Goal: Task Accomplishment & Management: Use online tool/utility

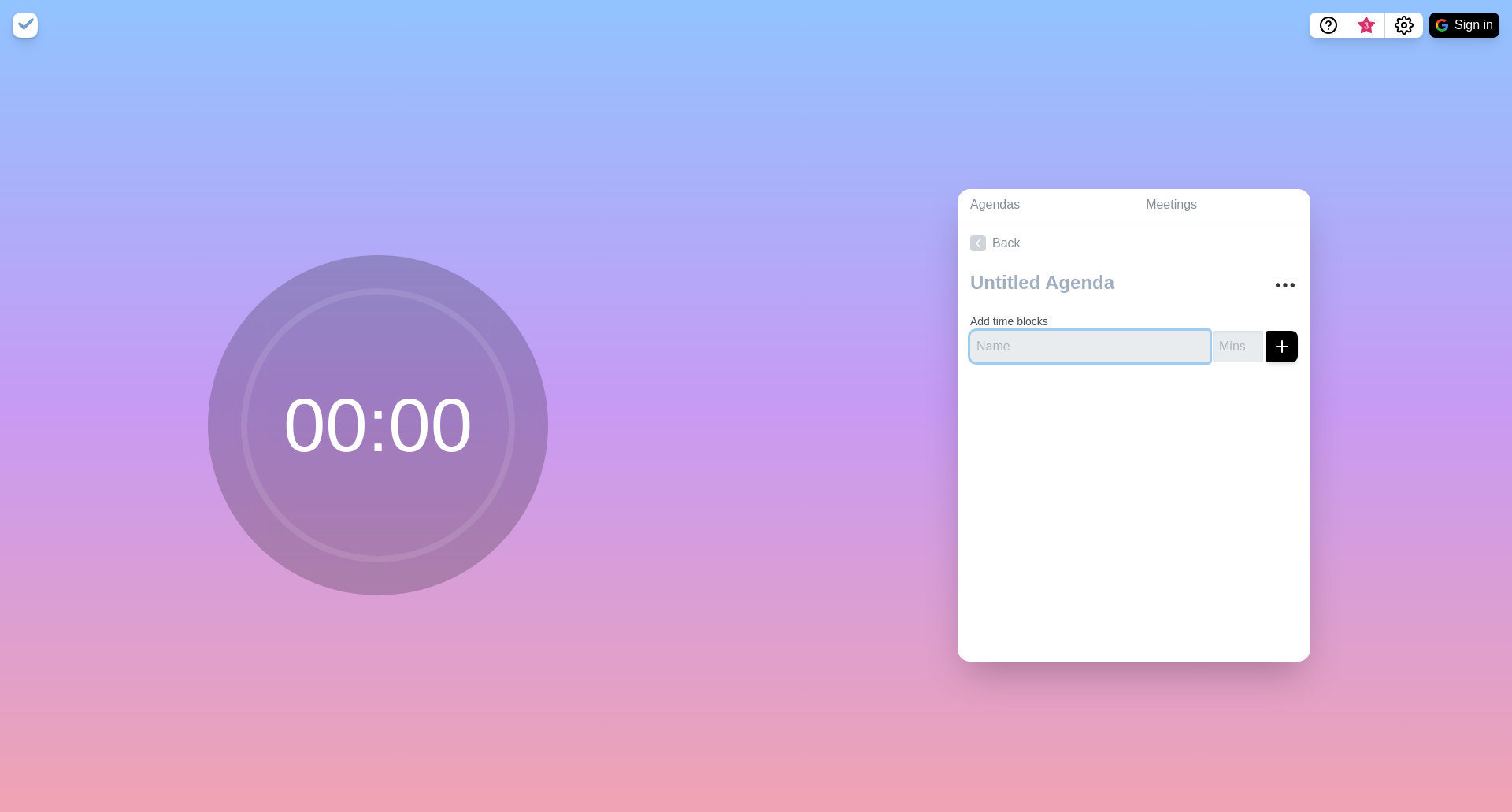
click at [1102, 336] on input "text" at bounding box center [1090, 347] width 239 height 32
drag, startPoint x: 1073, startPoint y: 340, endPoint x: 939, endPoint y: 329, distance: 134.5
click at [939, 329] on div "Agendas Meetings Back Add time blocks Cycle One" at bounding box center [1133, 431] width 756 height 761
type input "Cycle One"
click at [1461, 26] on button "Sign in" at bounding box center [1464, 25] width 70 height 25
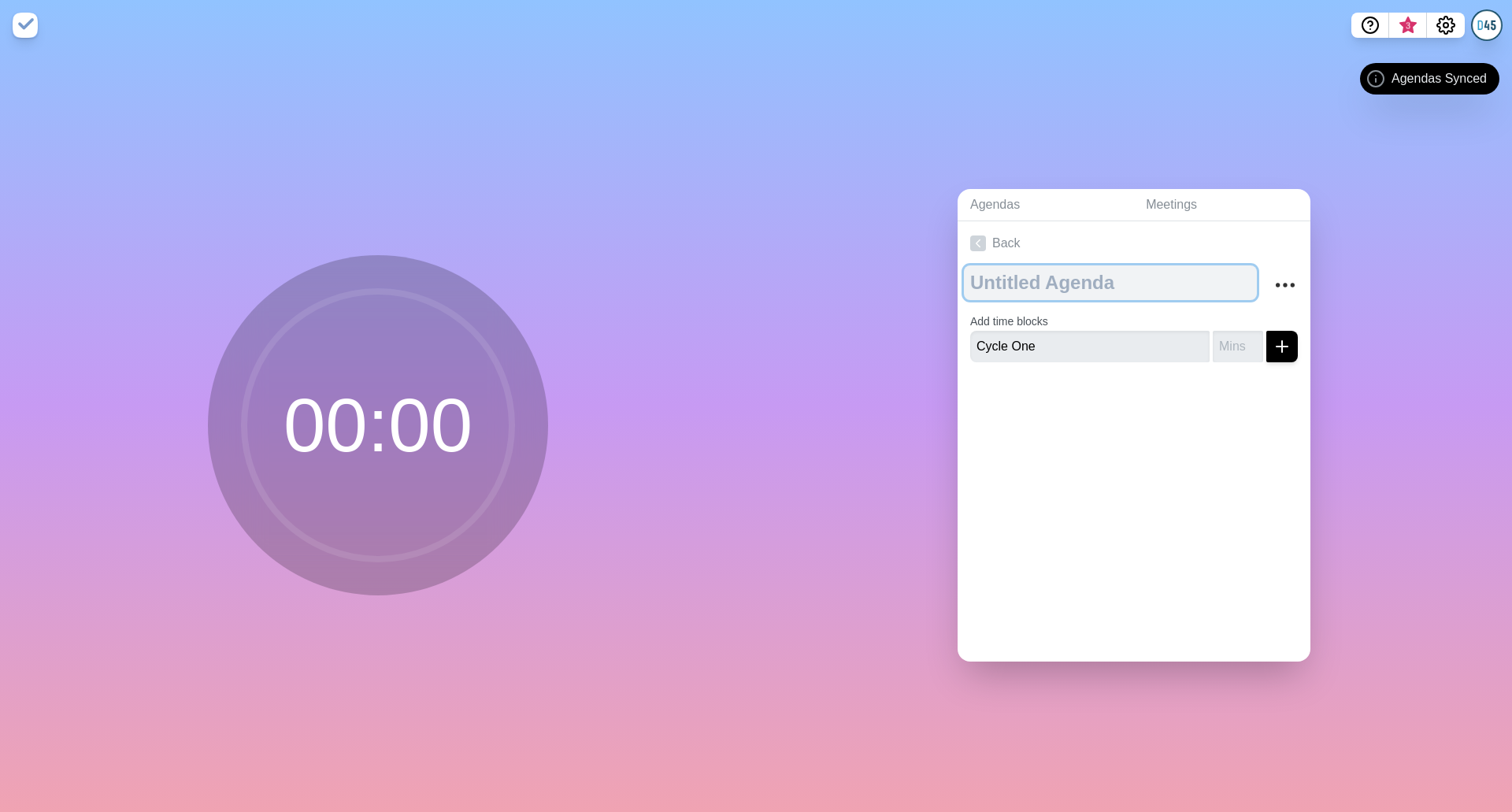
click at [1030, 280] on textarea at bounding box center [1110, 283] width 293 height 35
type textarea "AC [DATE]"
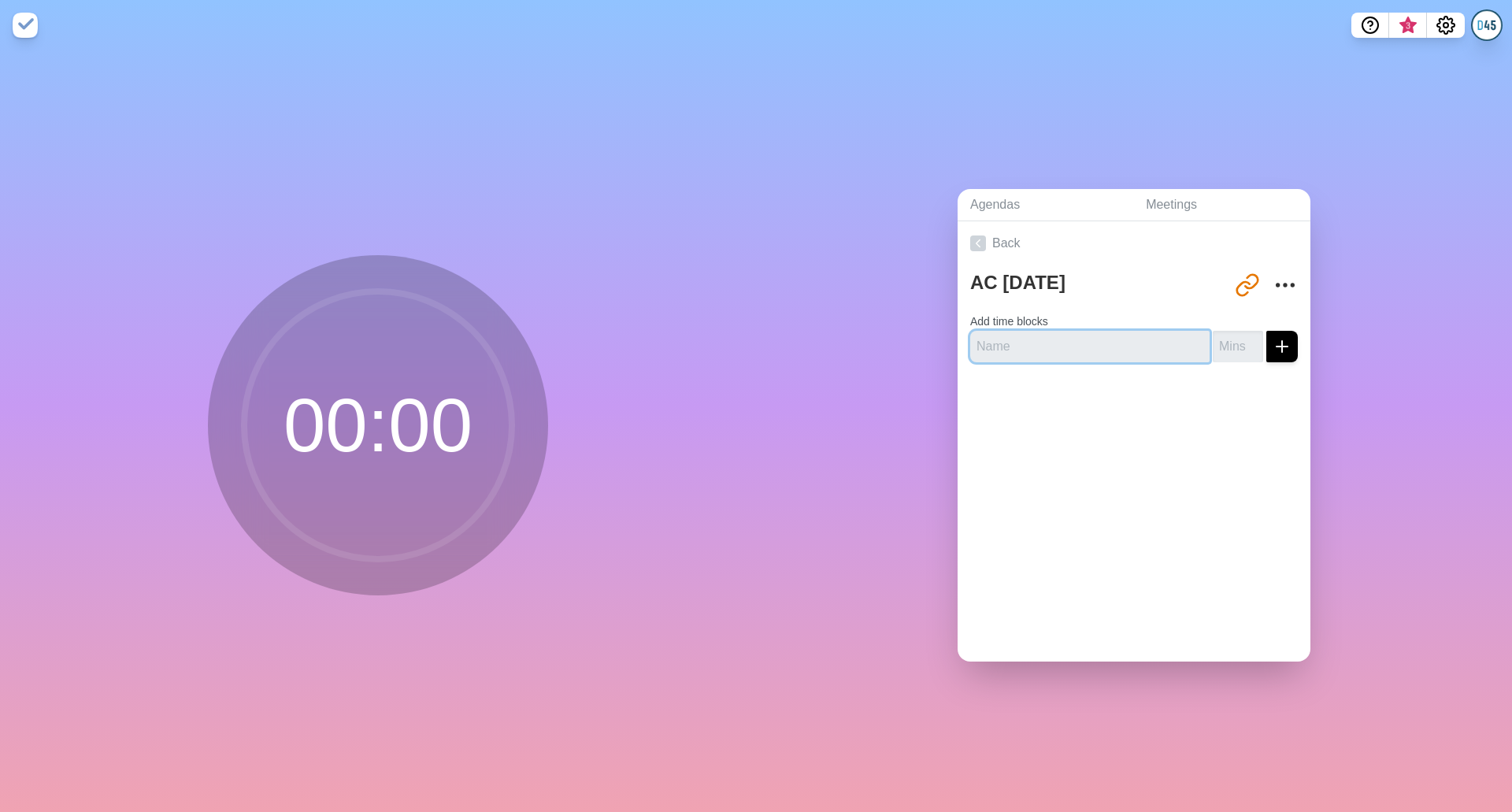
click at [1025, 334] on input "text" at bounding box center [1090, 347] width 239 height 32
type input "Rotation 1"
type input "11"
click at [1277, 331] on button "submit" at bounding box center [1282, 347] width 32 height 32
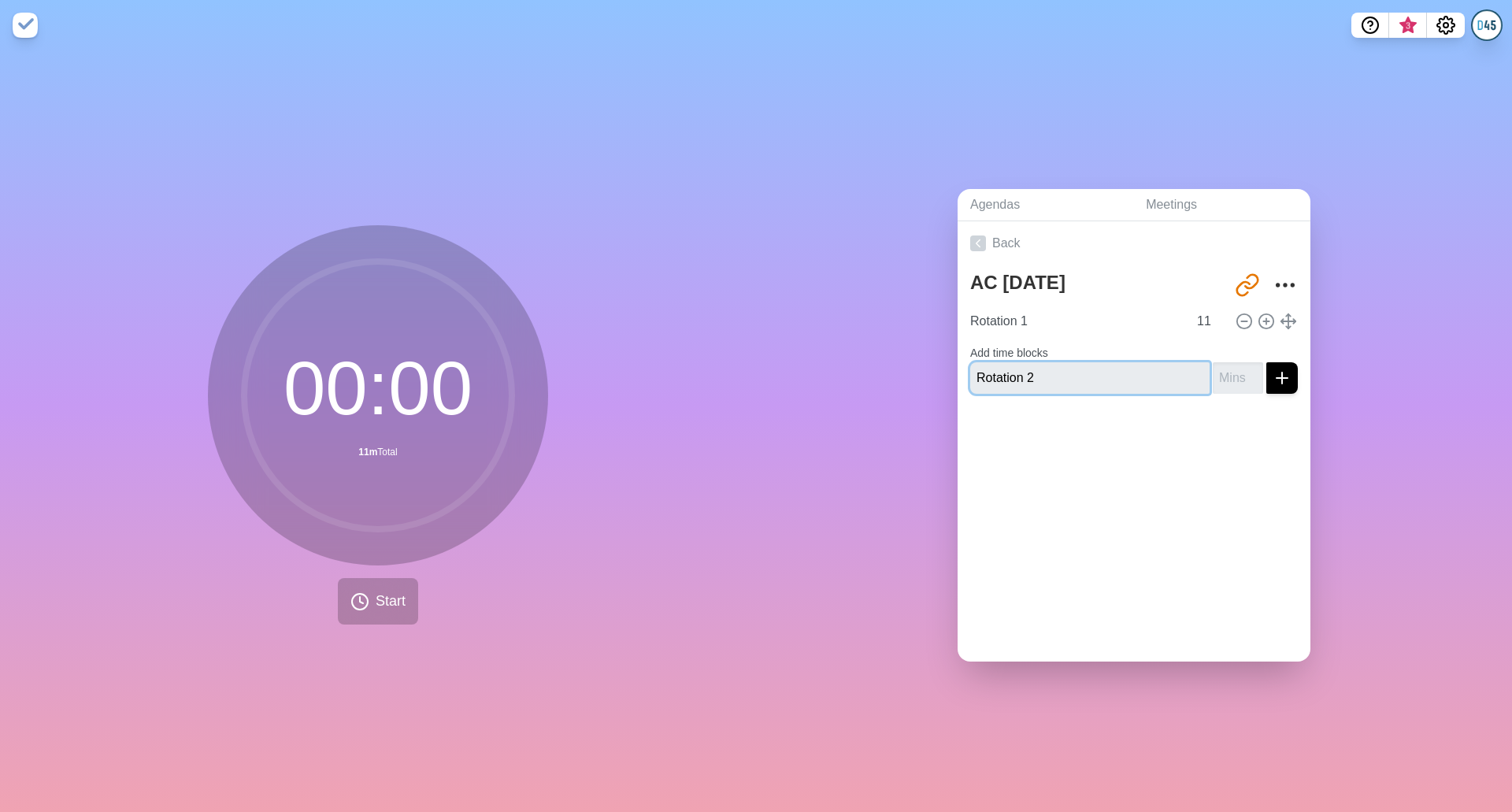
type input "Rotation 2"
click at [1272, 369] on icon "submit" at bounding box center [1281, 378] width 19 height 19
type input "11"
click at [1276, 376] on button "submit" at bounding box center [1282, 378] width 32 height 32
type input "Rotation 3"
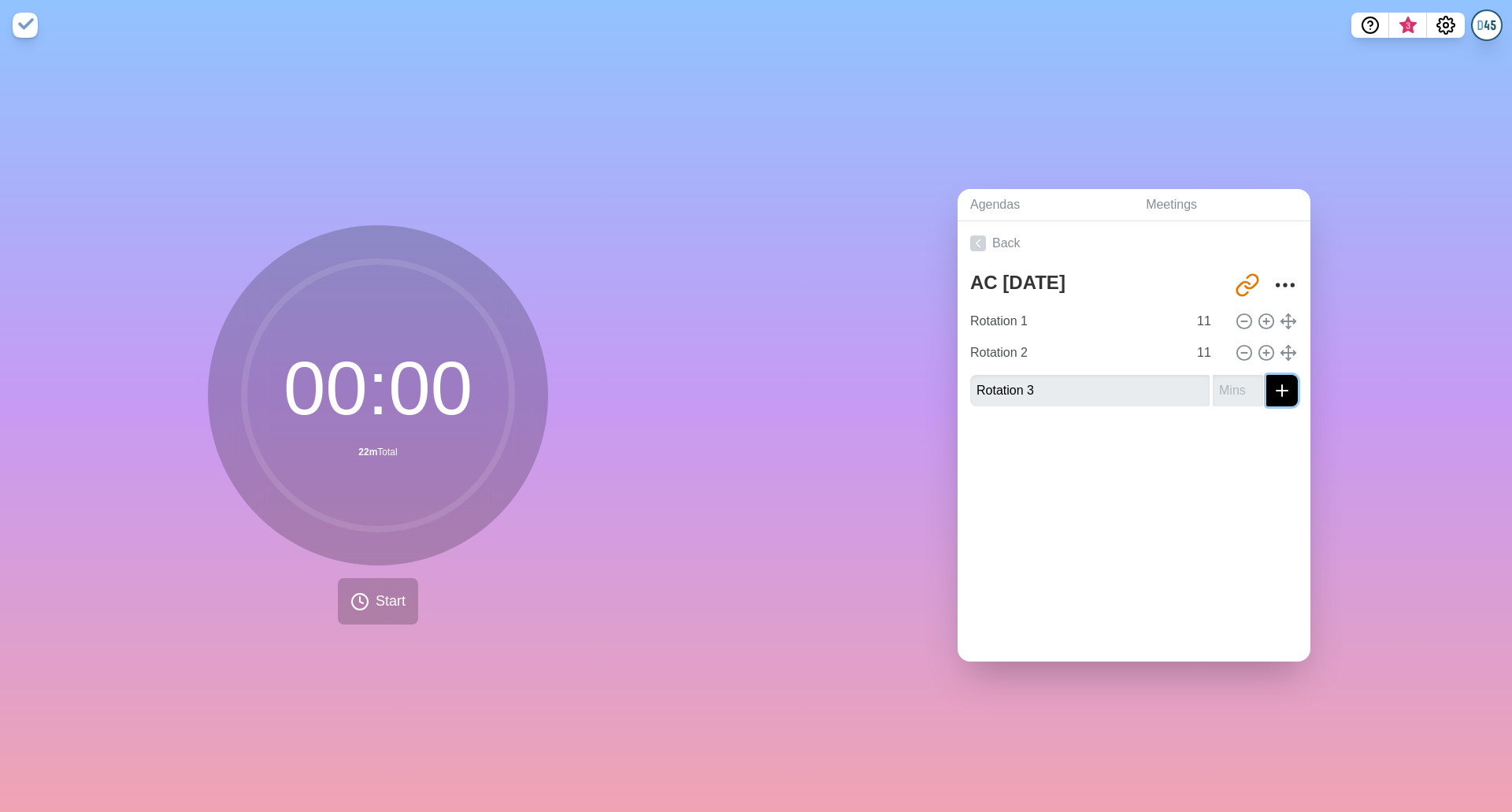
click at [1276, 391] on line "submit" at bounding box center [1281, 391] width 11 height 0
type input "11"
click at [1276, 391] on line "submit" at bounding box center [1281, 391] width 11 height 0
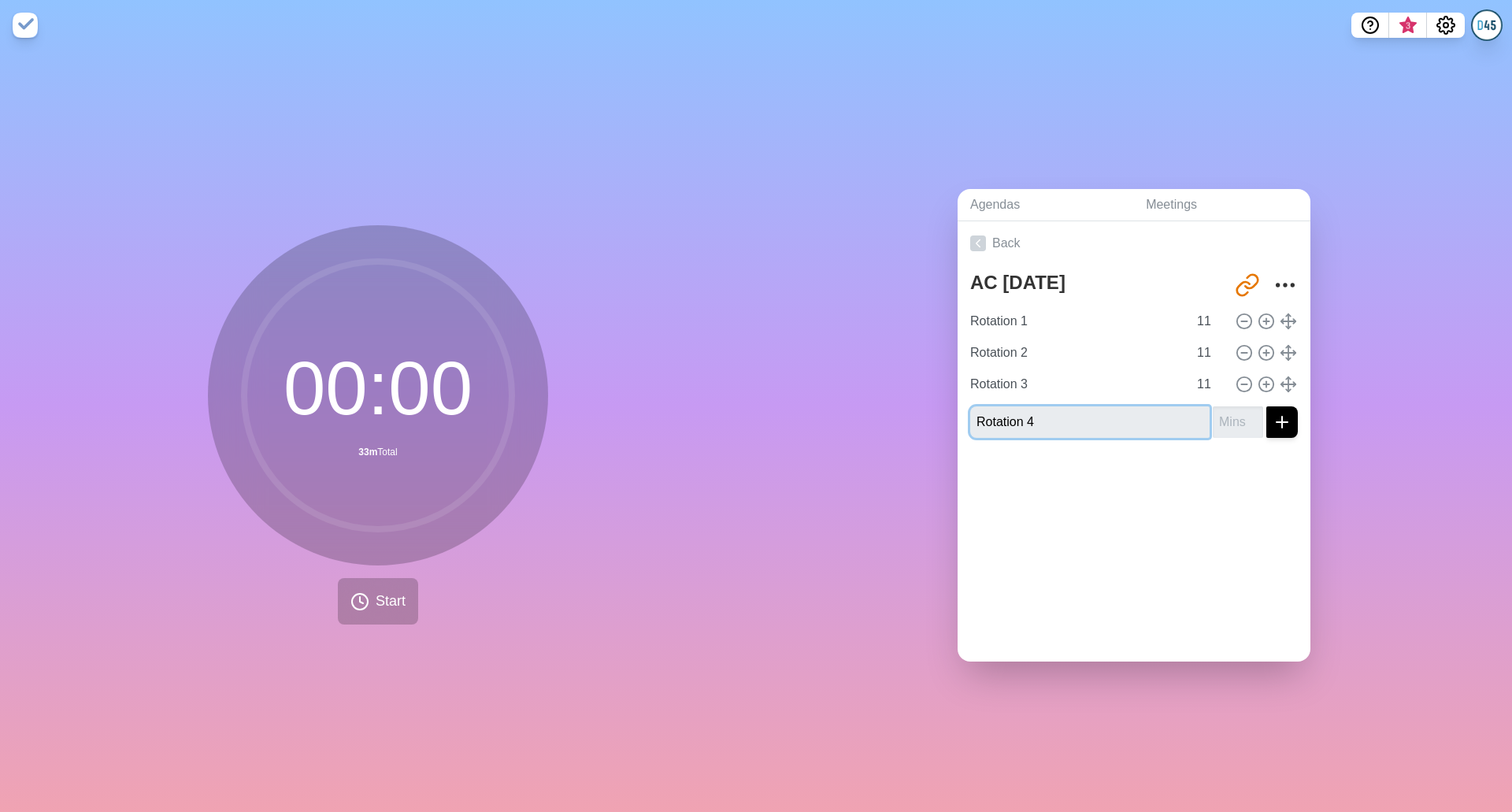
type input "Rotation 4"
click at [1229, 426] on input "number" at bounding box center [1238, 423] width 51 height 32
type input "11"
click at [1272, 421] on icon "submit" at bounding box center [1281, 423] width 19 height 19
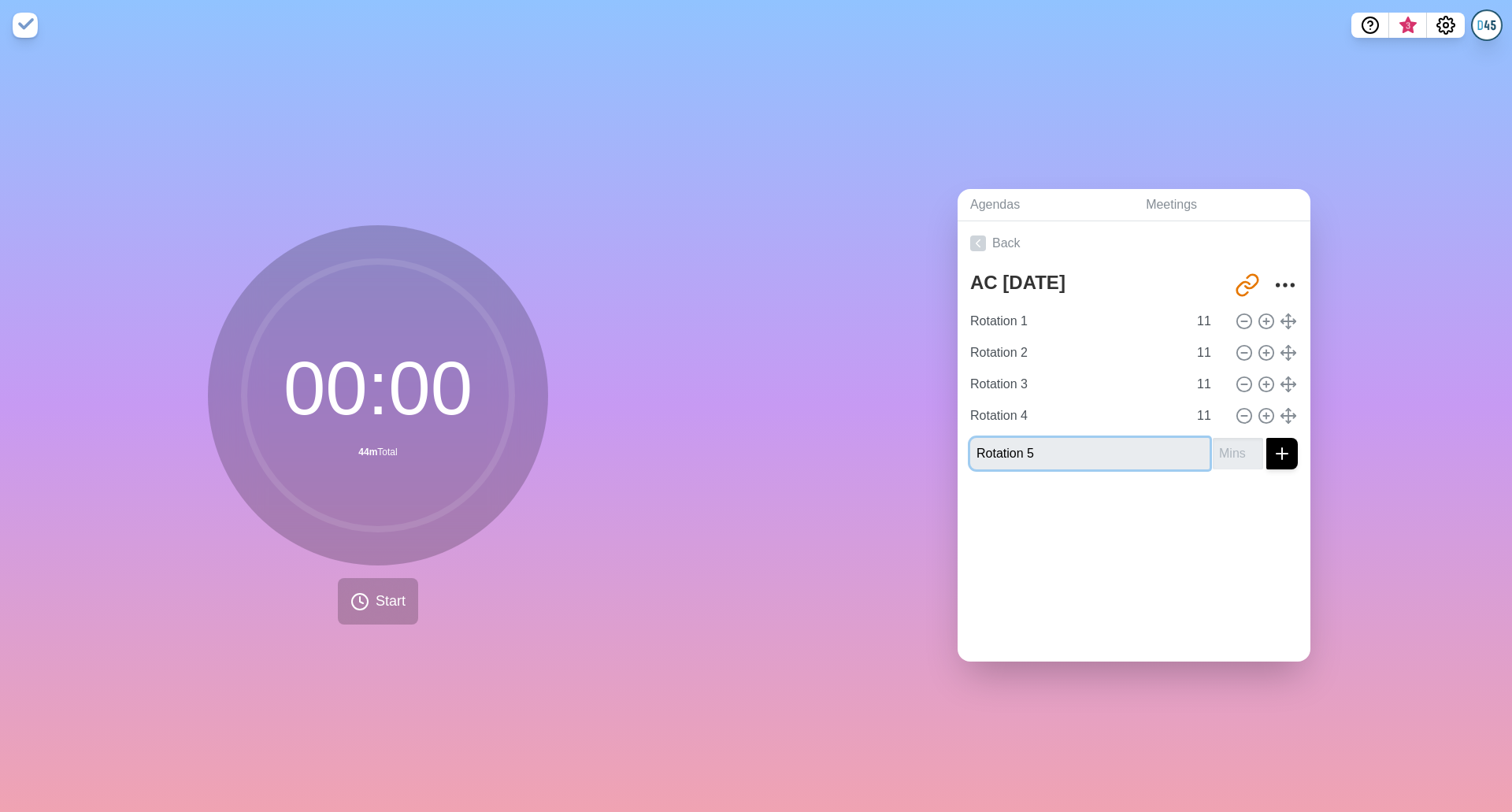
type input "Rotation 5"
click at [1214, 449] on input "number" at bounding box center [1238, 453] width 51 height 32
type input "11"
click at [1274, 450] on button "submit" at bounding box center [1282, 453] width 32 height 32
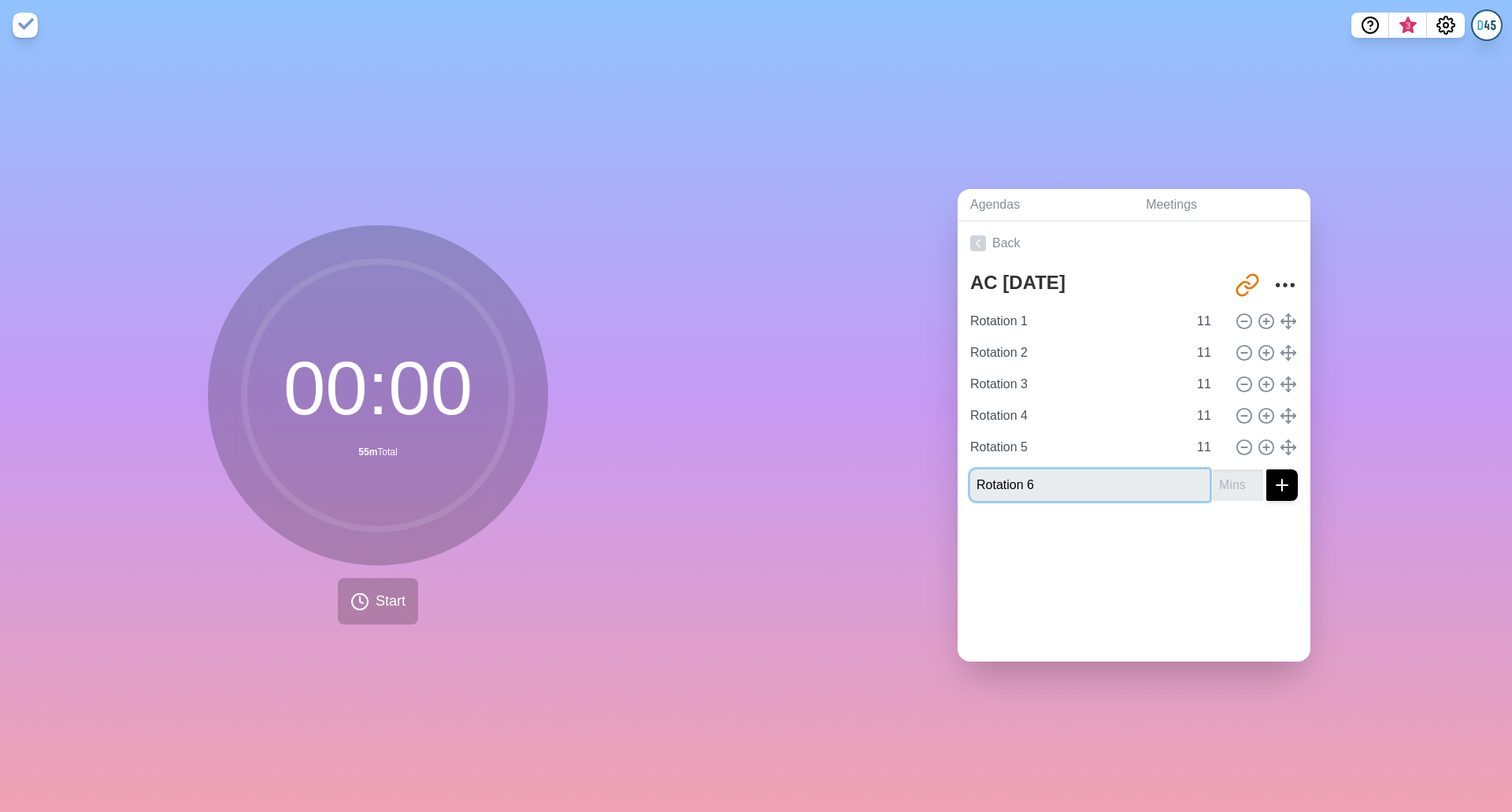
type input "Rotation 6"
type input "11"
click at [1272, 476] on icon "submit" at bounding box center [1281, 485] width 19 height 19
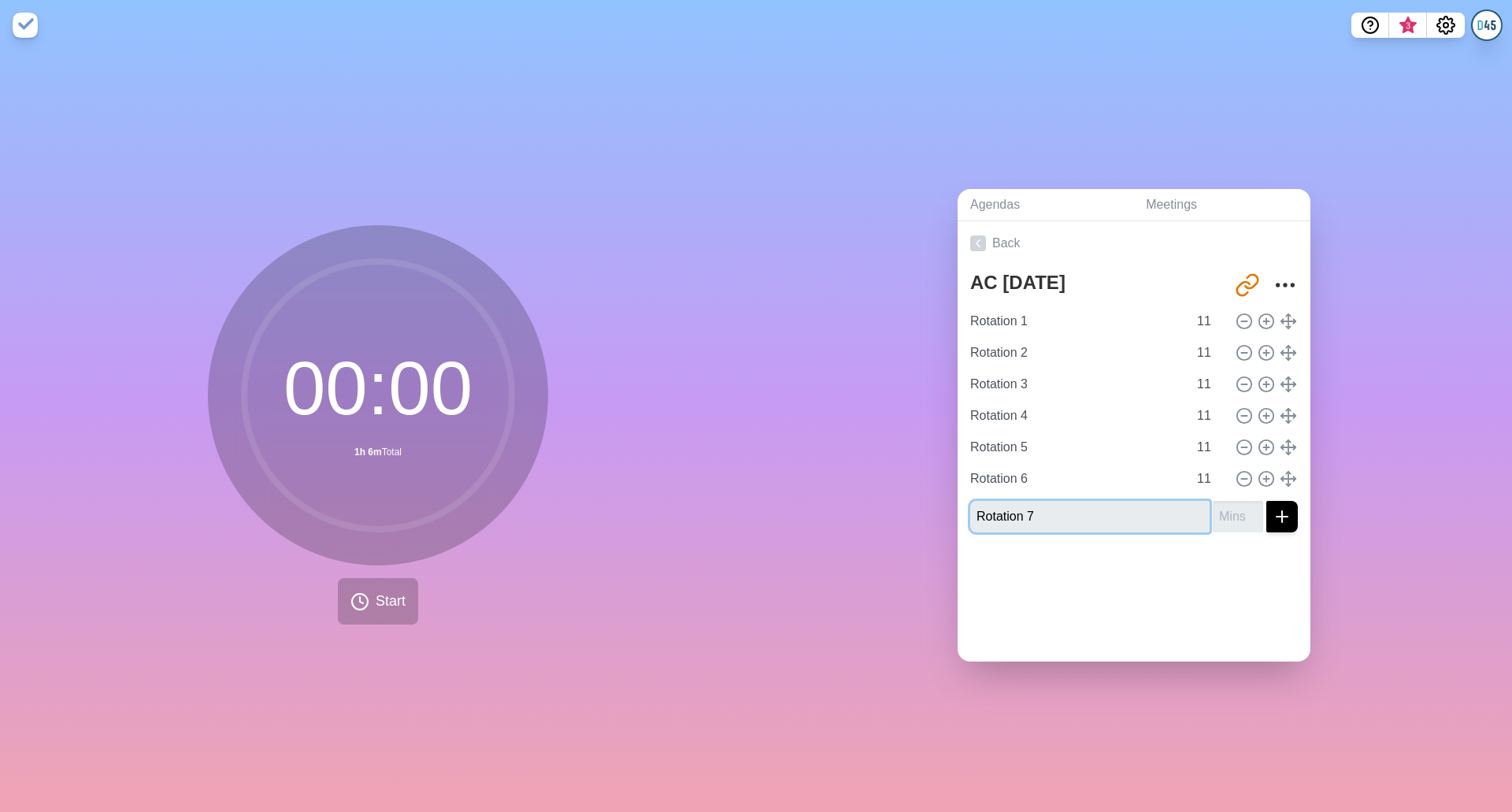
type input "Rotation 7"
type input "11"
click at [1272, 507] on icon "submit" at bounding box center [1281, 517] width 19 height 19
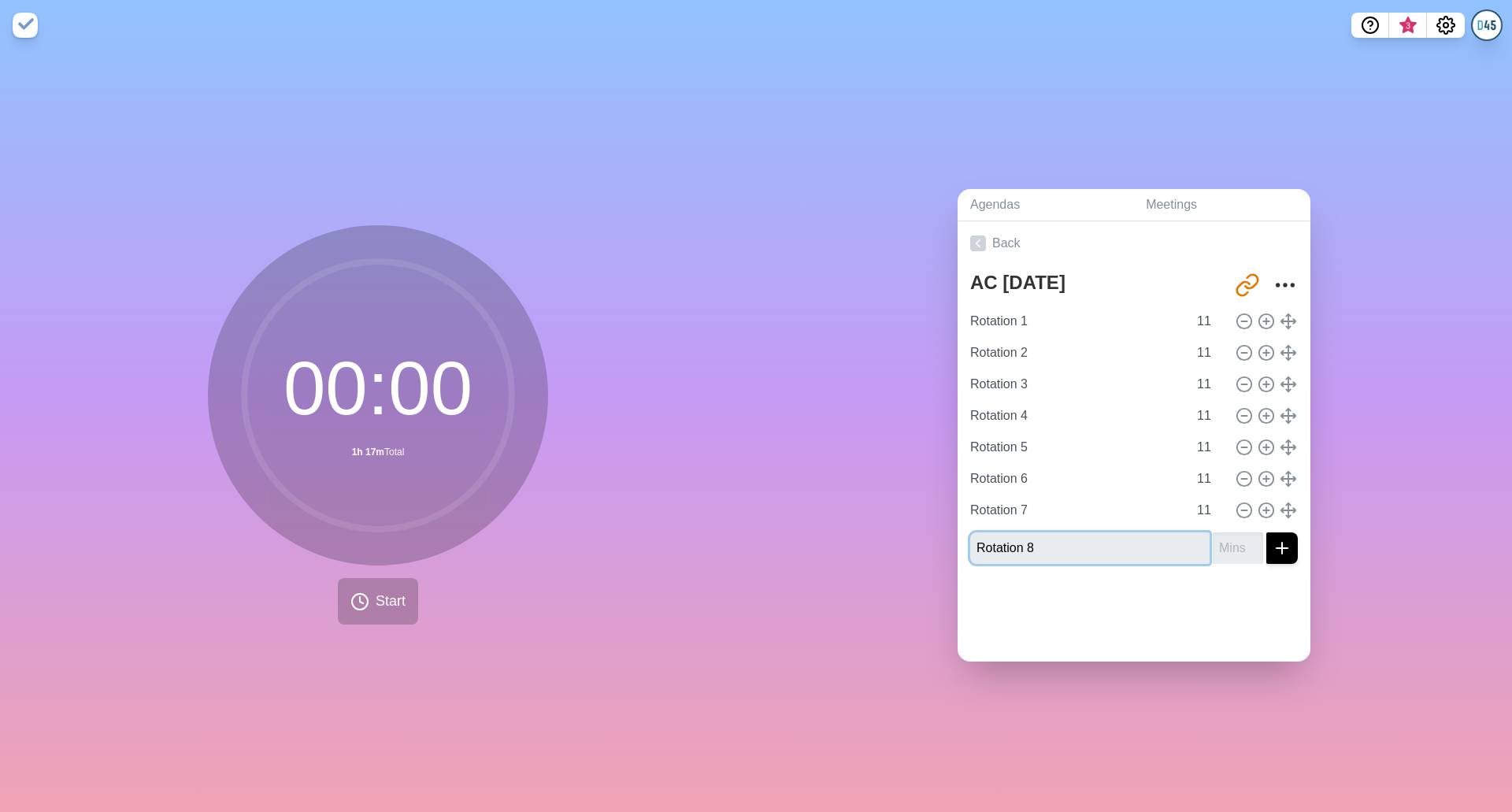
type input "Rotation 8"
type input "11"
click at [1272, 539] on icon "submit" at bounding box center [1281, 548] width 19 height 19
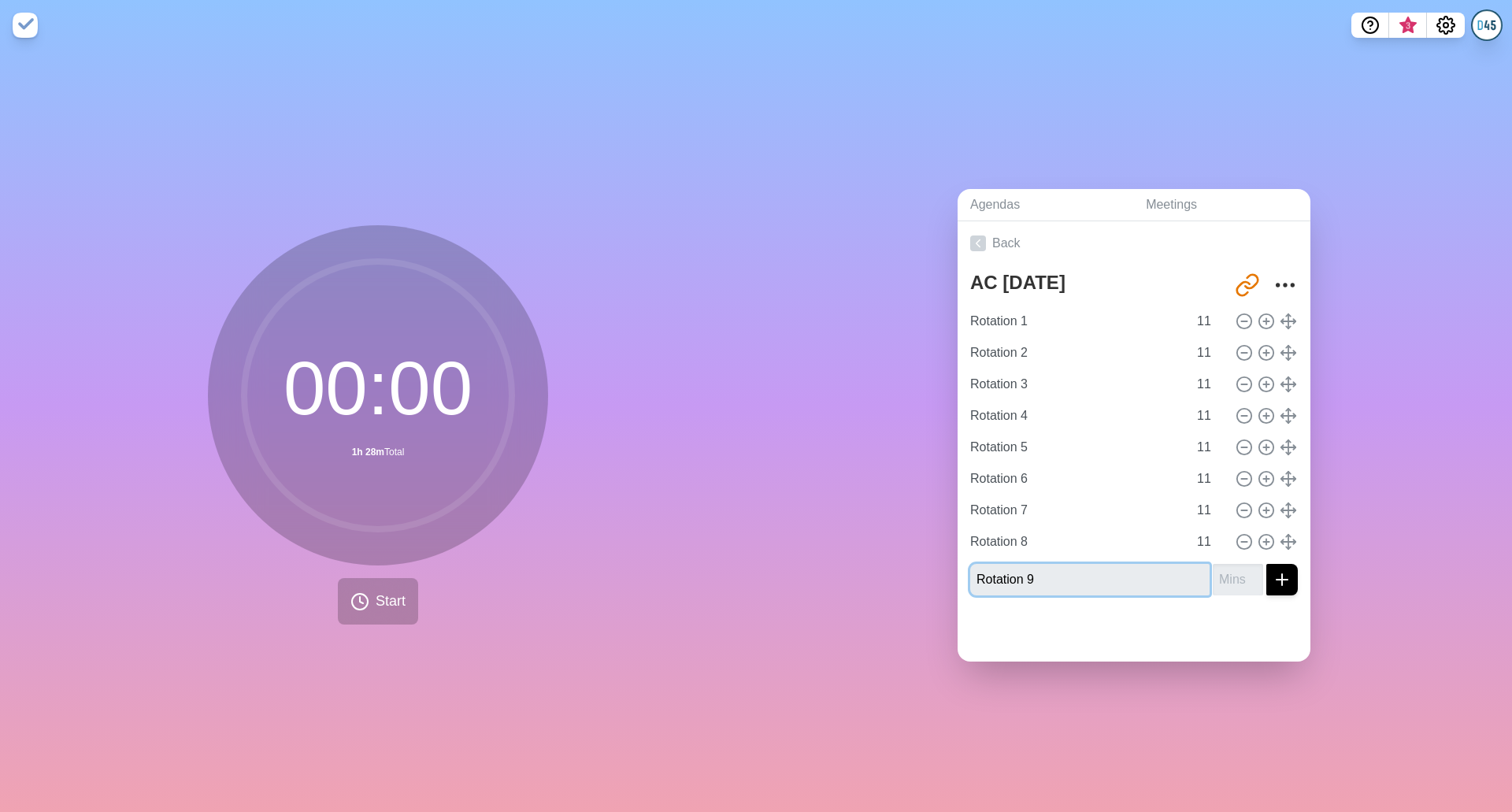
type input "Rotation 9"
type input "11"
click at [1272, 575] on icon "submit" at bounding box center [1281, 580] width 19 height 19
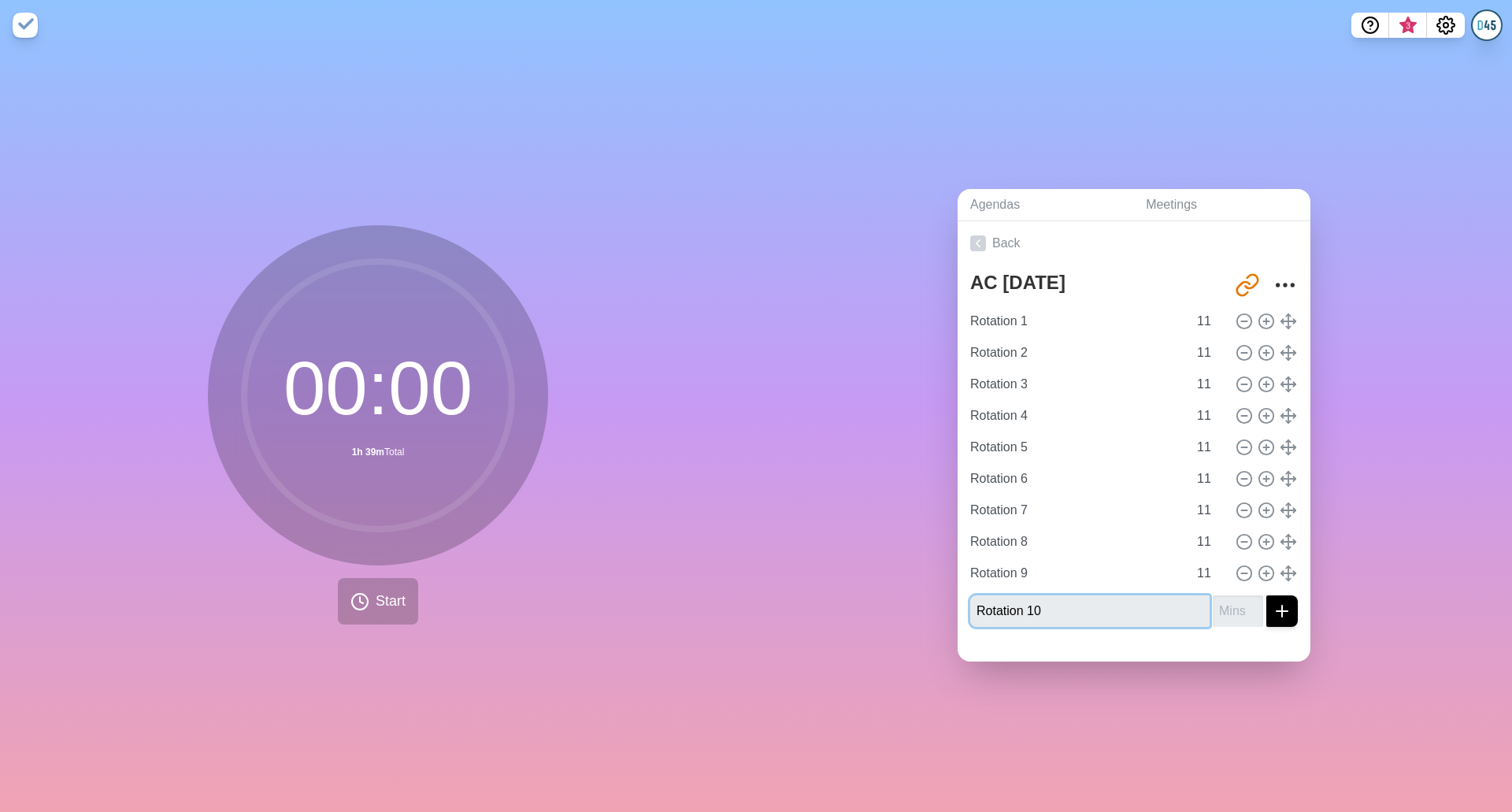
type input "Rotation 10"
type input "11"
click at [1276, 611] on line "submit" at bounding box center [1281, 611] width 11 height 0
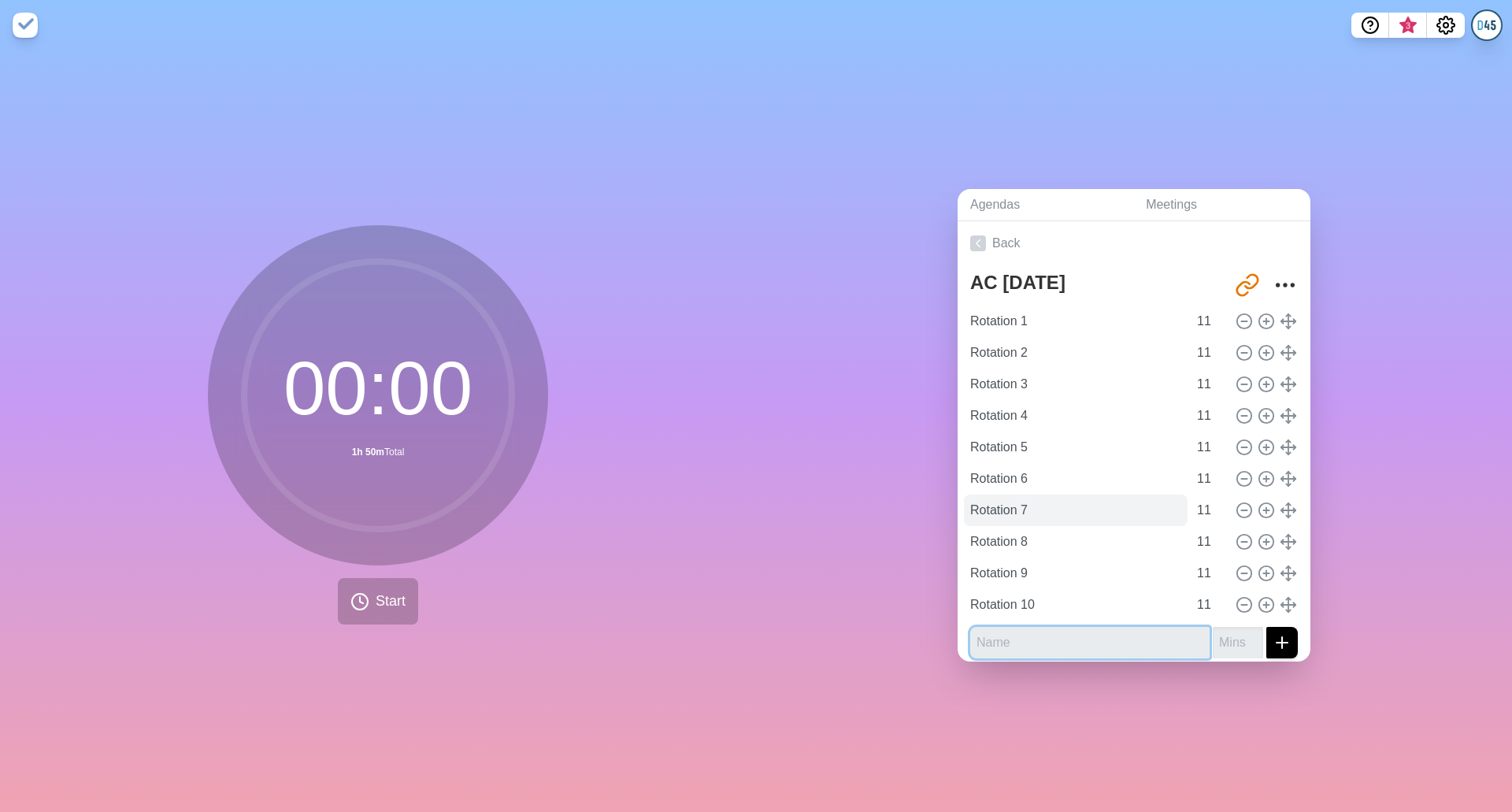
scroll to position [9, 0]
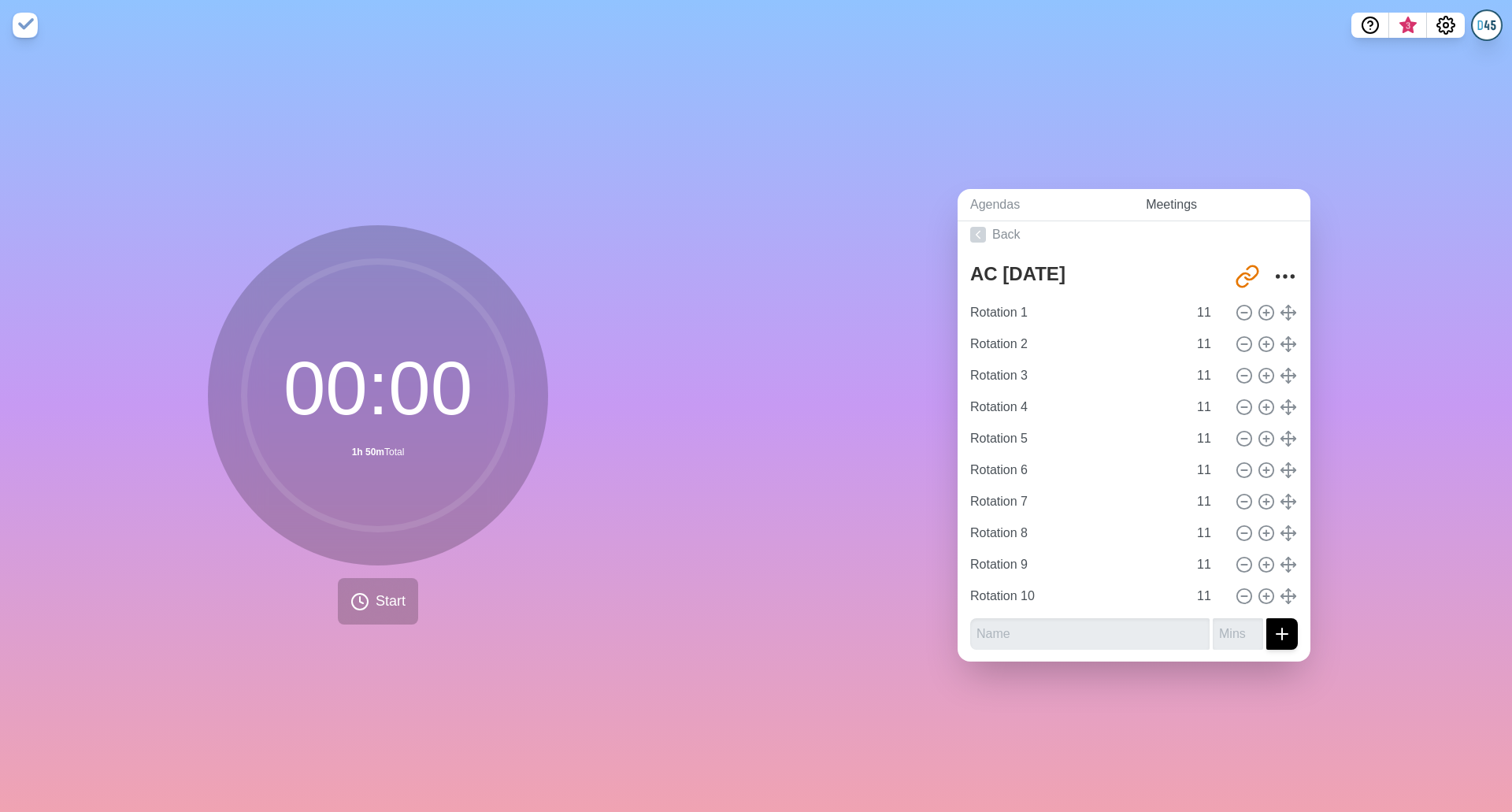
click at [1177, 200] on link "Meetings" at bounding box center [1221, 205] width 177 height 32
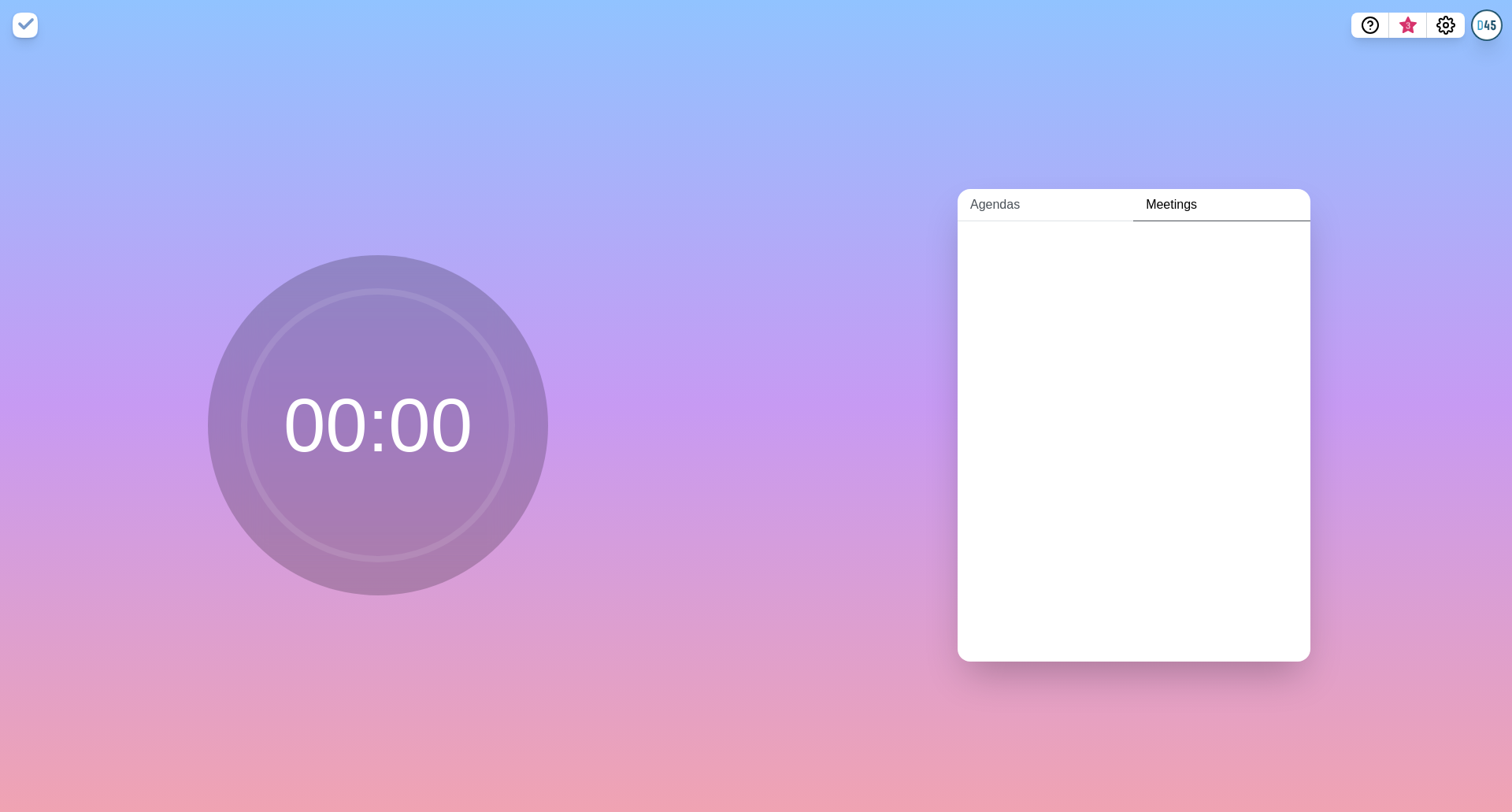
click at [1029, 195] on link "Agendas" at bounding box center [1045, 205] width 175 height 32
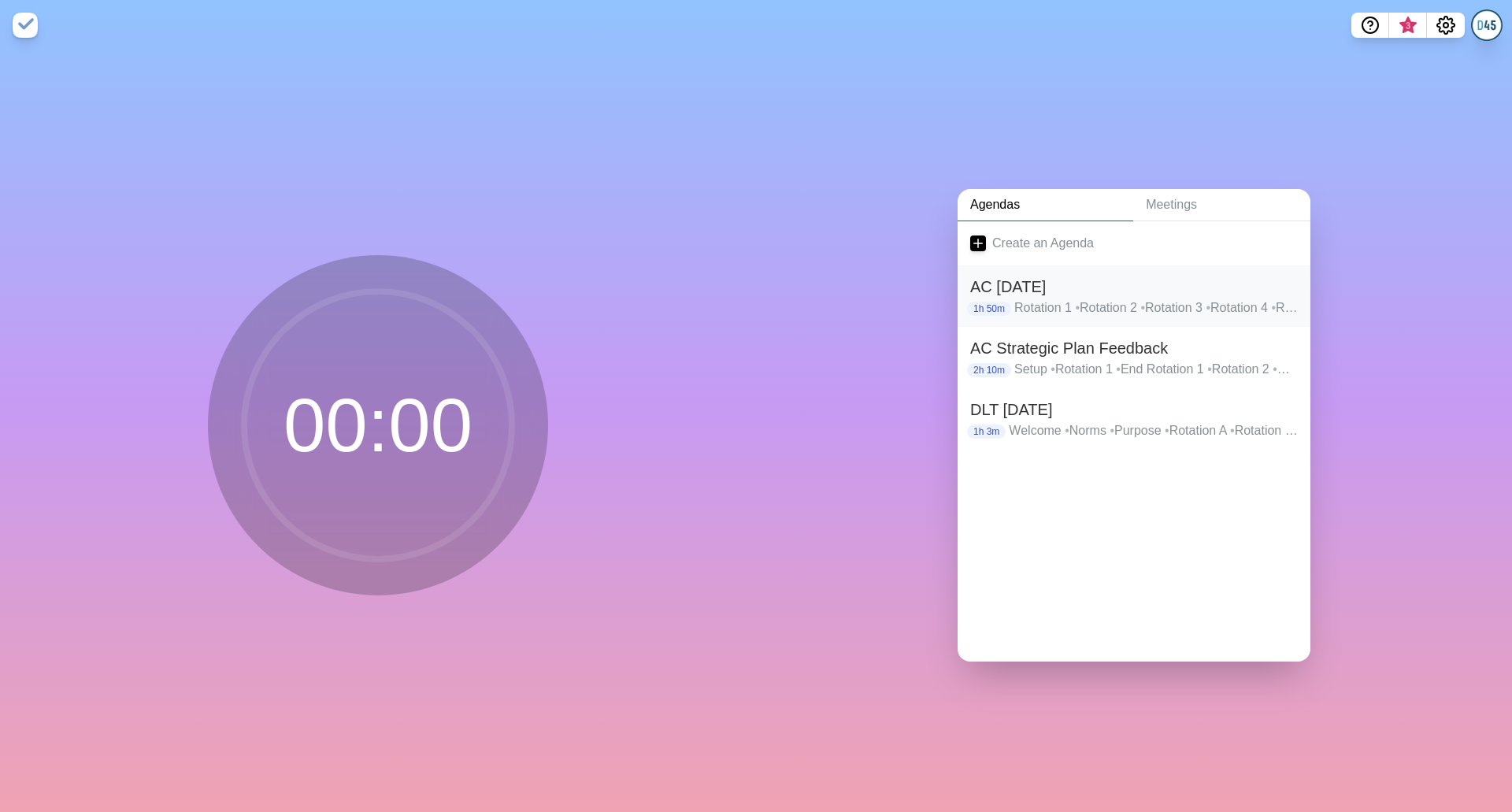
click at [1031, 281] on h2 "AC [DATE]" at bounding box center [1134, 287] width 328 height 24
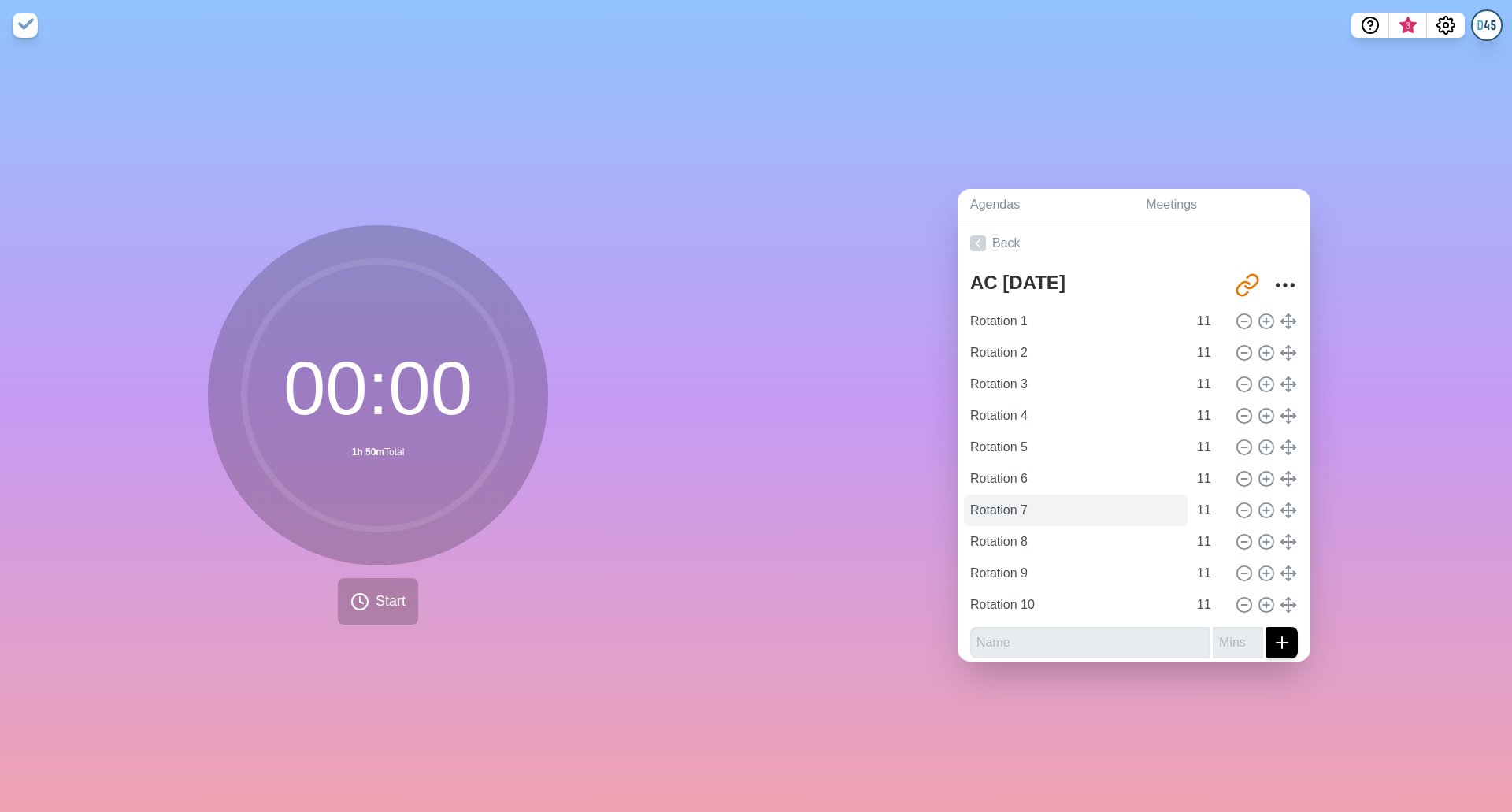
scroll to position [9, 0]
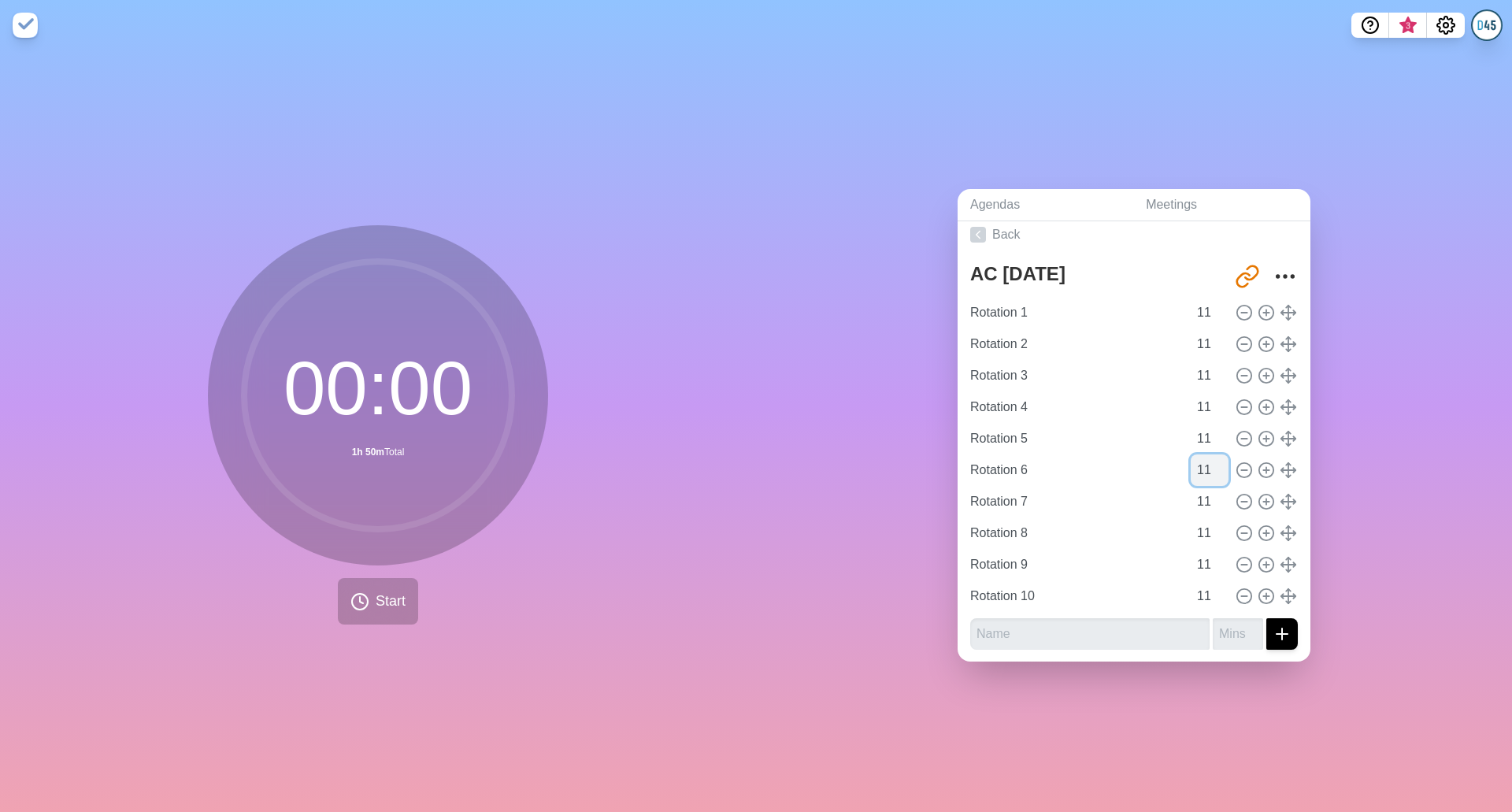
click at [1194, 461] on input "11" at bounding box center [1210, 470] width 38 height 32
type input "1"
type input "5"
click at [1193, 494] on input "11" at bounding box center [1210, 502] width 38 height 32
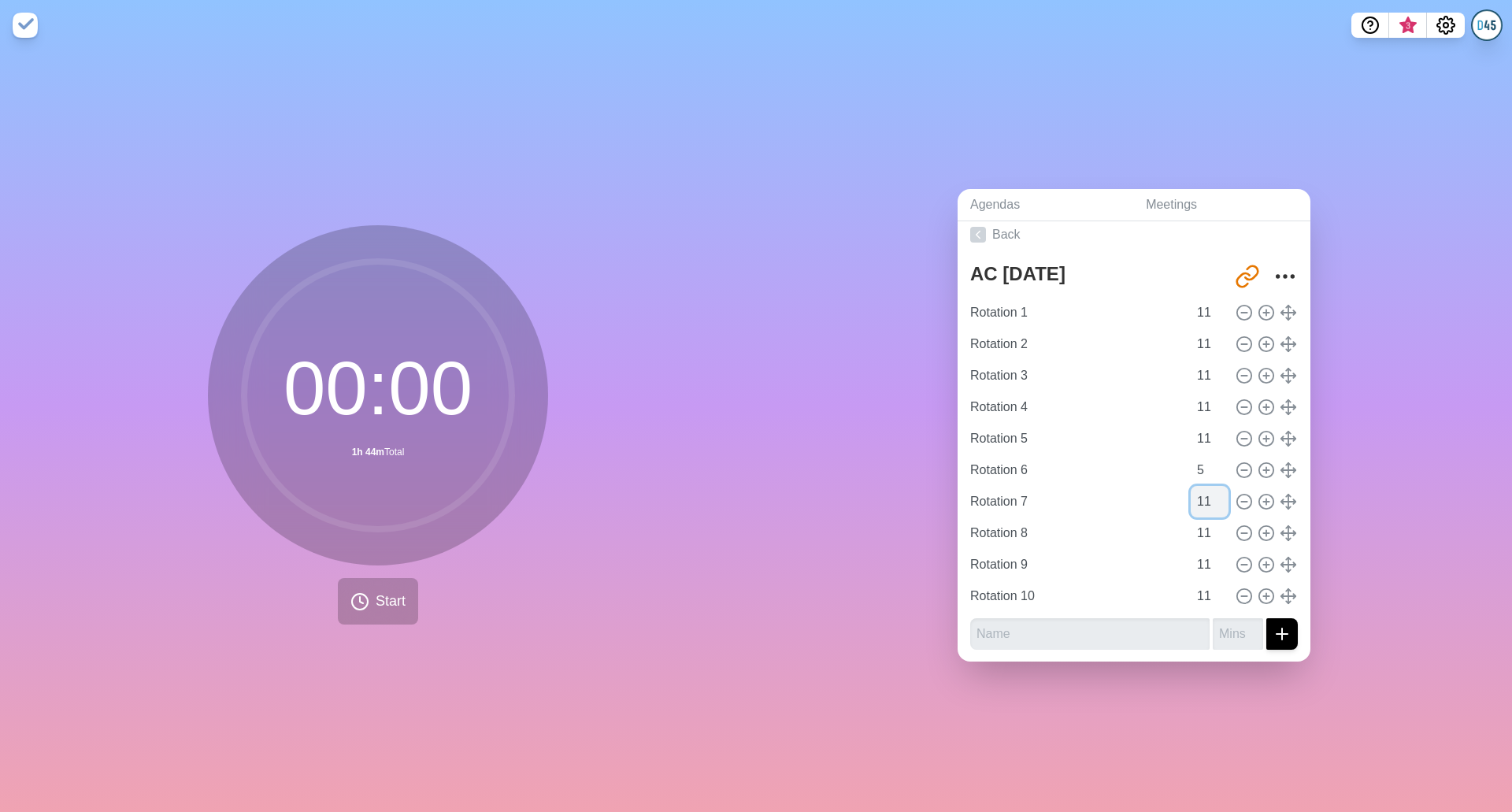
type input "1"
type input "5"
click at [1191, 524] on input "11" at bounding box center [1210, 533] width 38 height 32
type input "5"
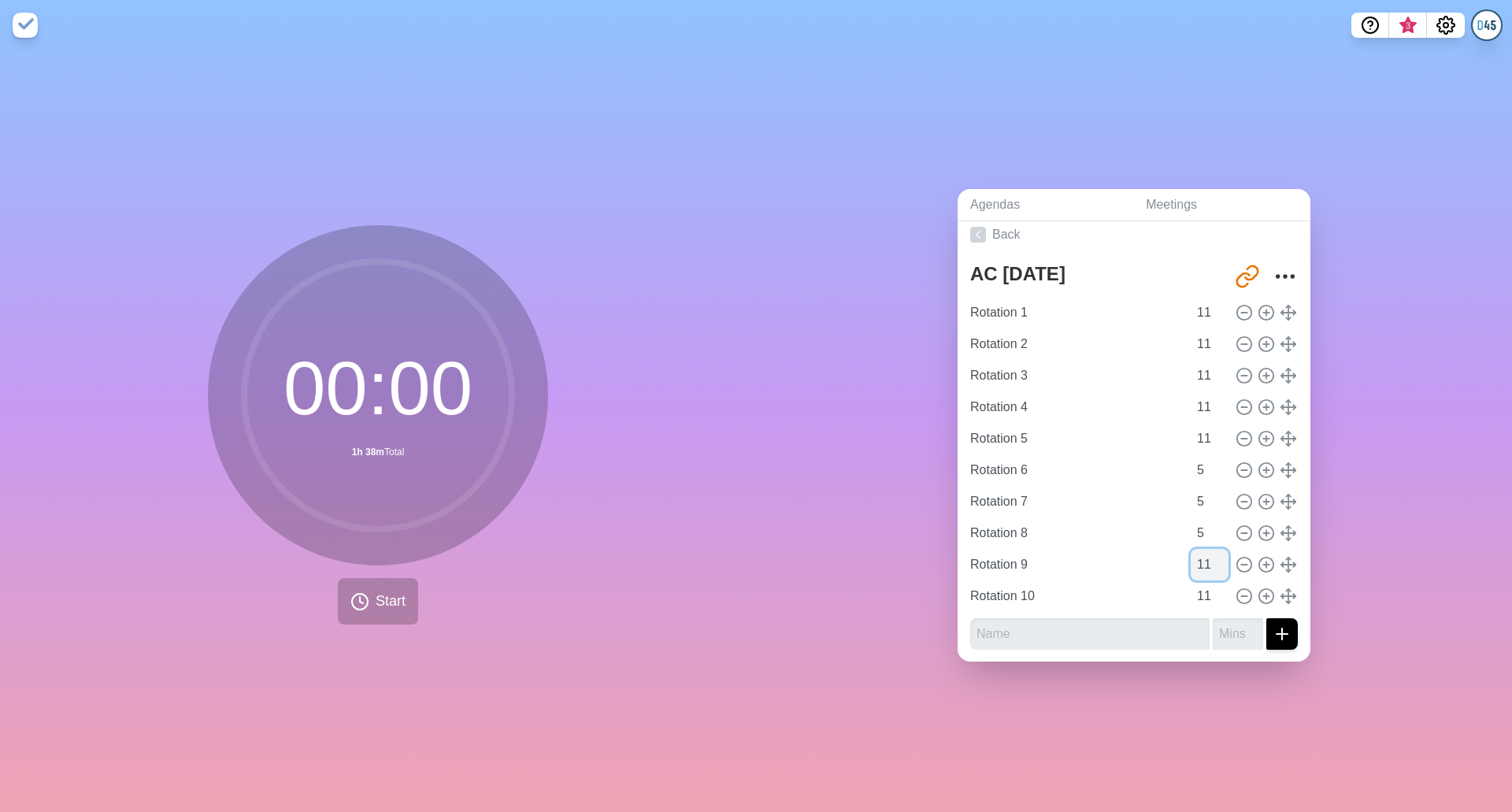
click at [1191, 562] on input "11" at bounding box center [1210, 565] width 38 height 32
type input "1"
type input "5"
click at [1191, 589] on input "11" at bounding box center [1210, 596] width 38 height 32
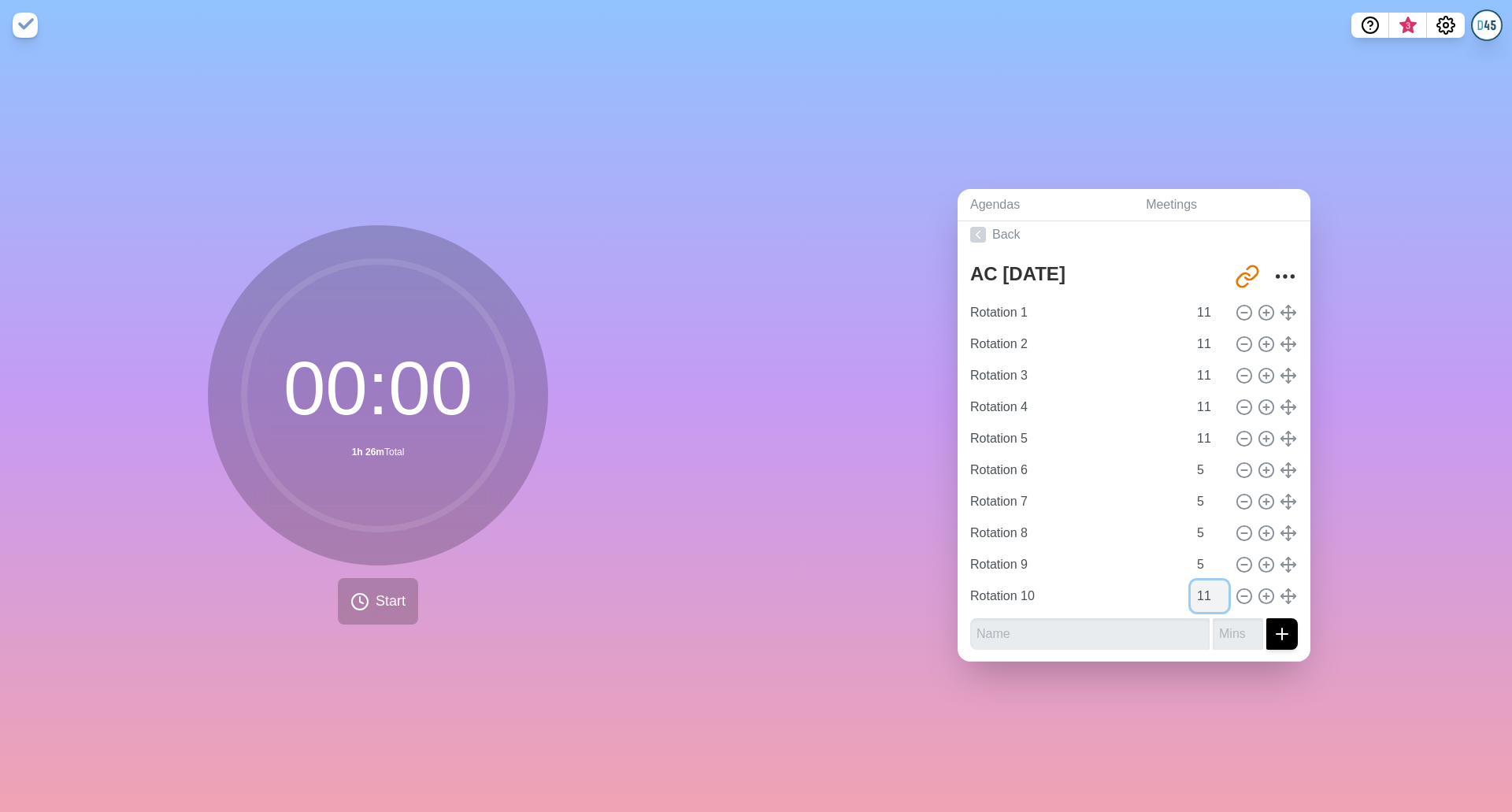
click at [1191, 589] on input "11" at bounding box center [1210, 596] width 38 height 32
type input "1"
type input "5"
click at [970, 227] on icon at bounding box center [978, 235] width 16 height 16
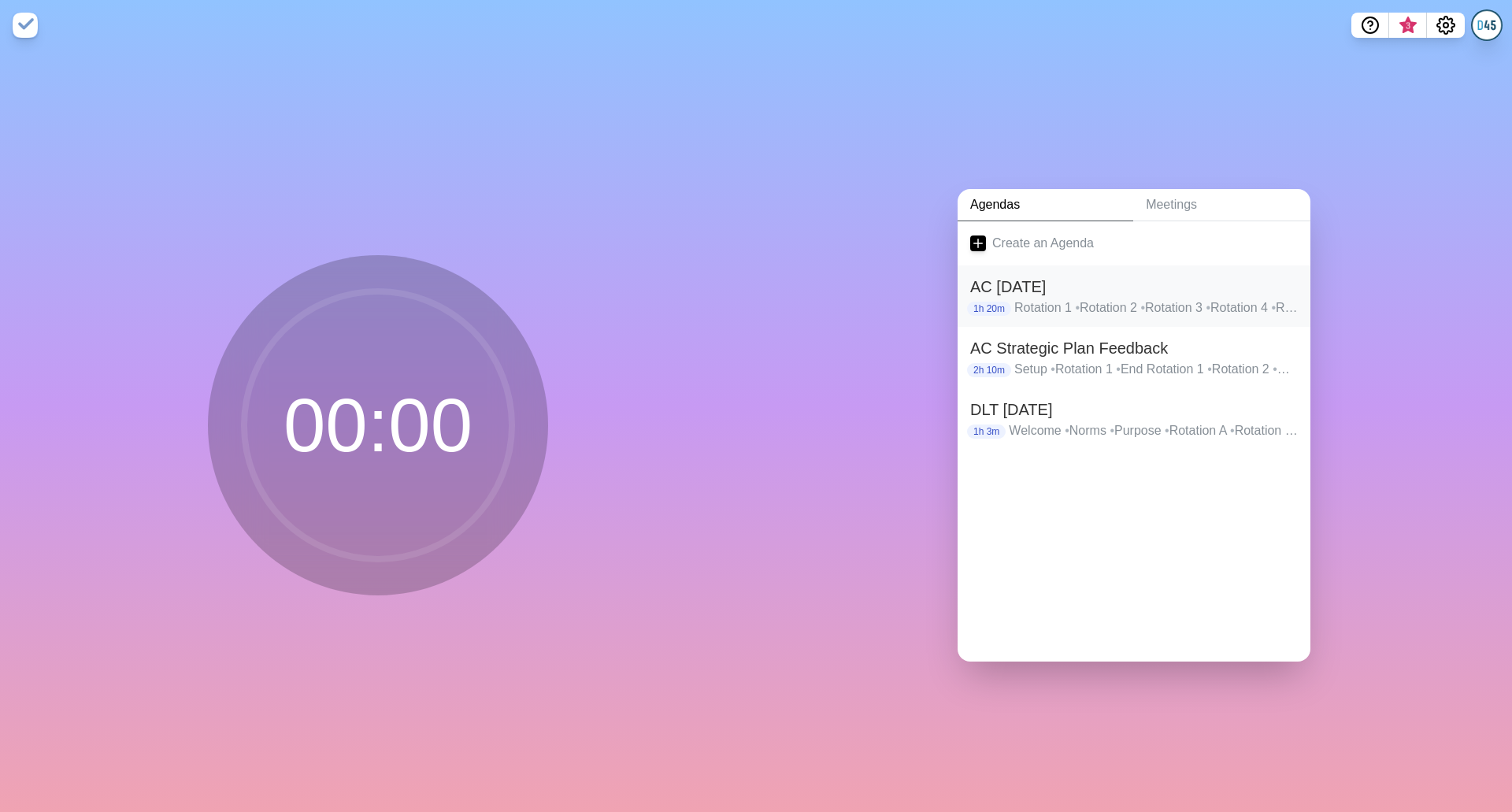
click at [1051, 284] on h2 "AC [DATE]" at bounding box center [1134, 287] width 328 height 24
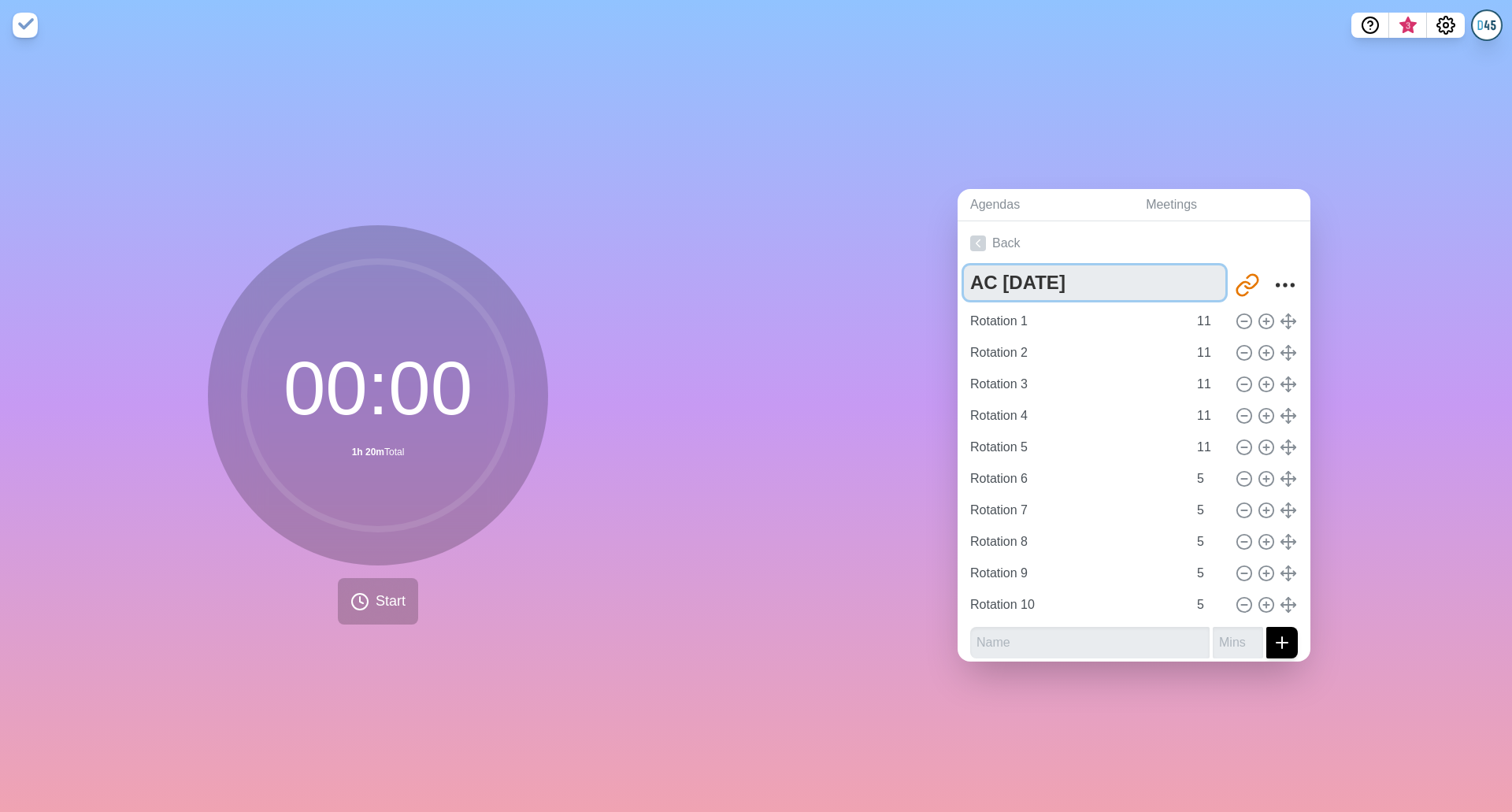
click at [1051, 284] on textarea "AC [DATE]" at bounding box center [1094, 283] width 261 height 35
click at [934, 176] on div "Agendas Meetings Back AC [DATE] [URL][DOMAIN_NAME] Rotation 1 11 Rotation 2 11 …" at bounding box center [1133, 431] width 756 height 761
type input "11"
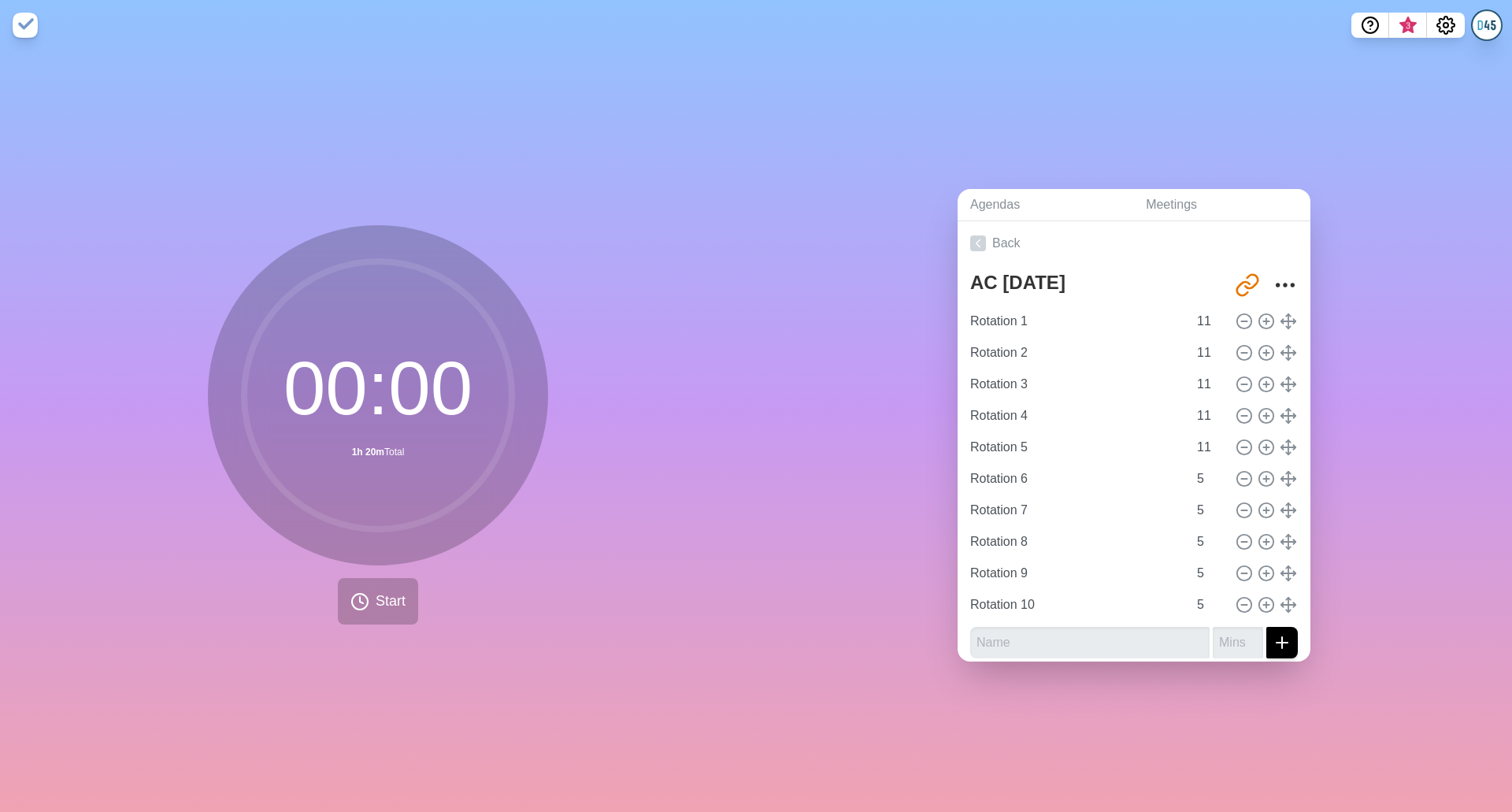
type input "11"
type input "5"
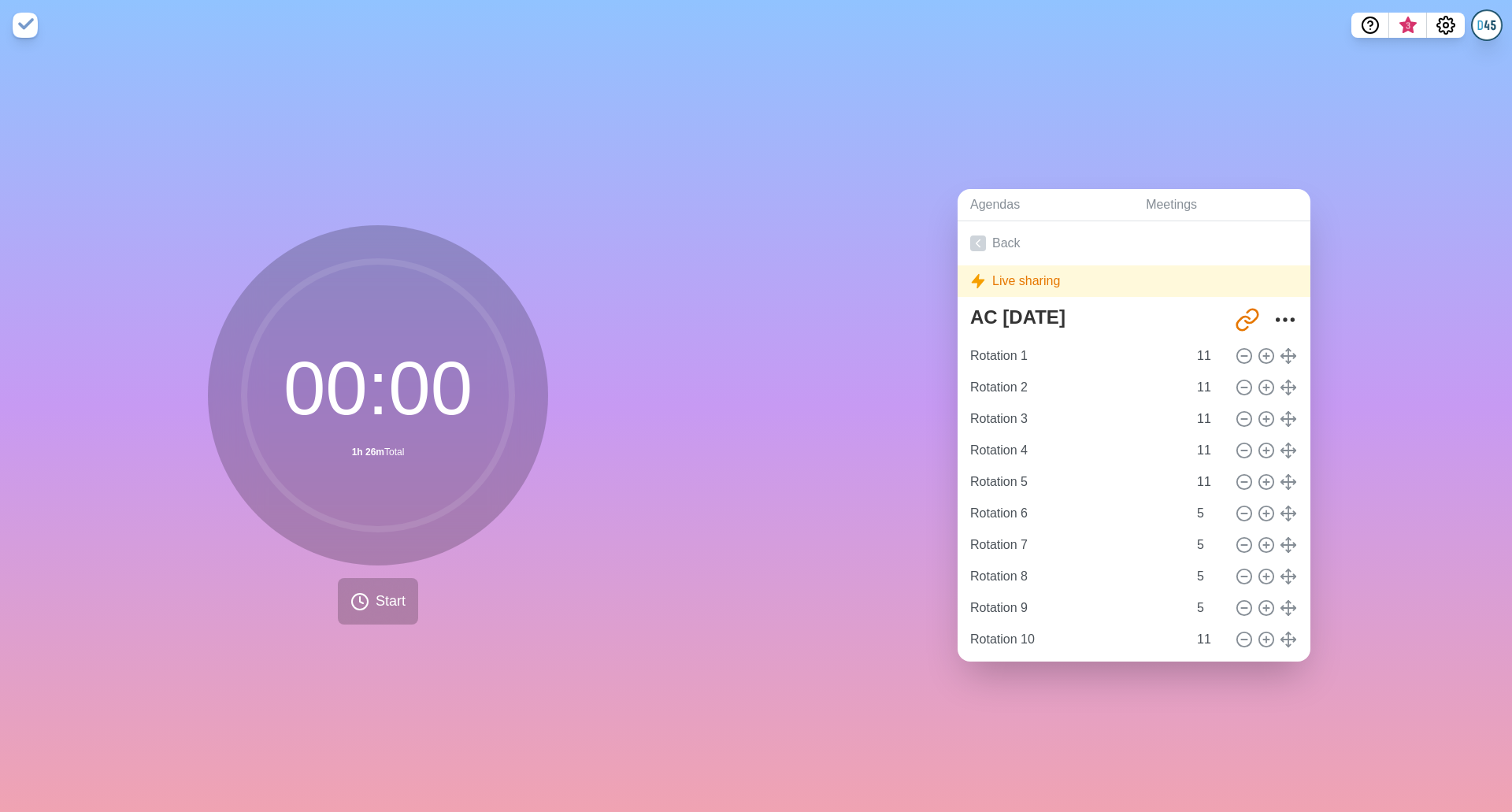
type input "5"
